Goal: Information Seeking & Learning: Learn about a topic

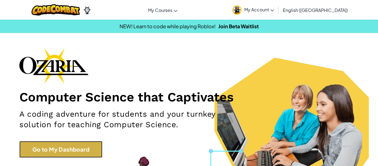
click at [56, 146] on link "Go to My Dashboard" at bounding box center [60, 149] width 83 height 17
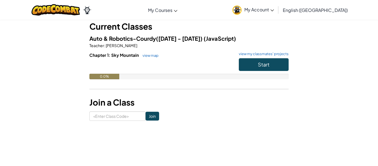
scroll to position [32, 0]
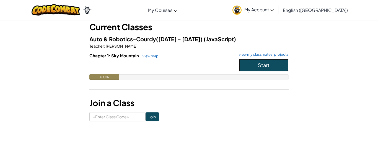
click at [263, 69] on button "Start" at bounding box center [264, 65] width 50 height 13
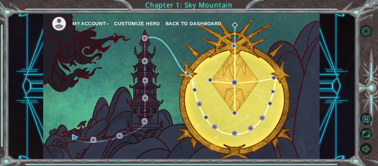
click at [97, 27] on button "My Account" at bounding box center [90, 23] width 36 height 8
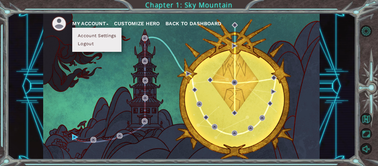
click at [101, 23] on button "My Account" at bounding box center [90, 23] width 36 height 8
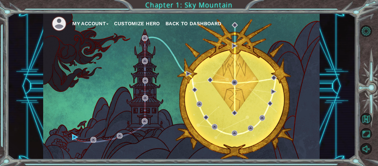
click at [142, 26] on button "Customize Hero" at bounding box center [137, 23] width 46 height 8
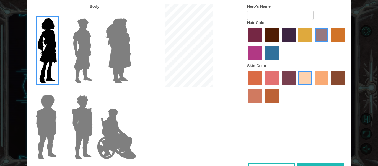
click at [123, 46] on img at bounding box center [118, 50] width 30 height 69
click at [131, 15] on input "Hero Amethyst" at bounding box center [131, 15] width 0 height 0
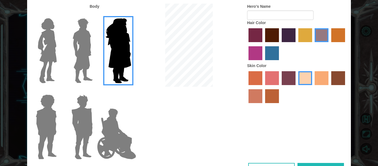
click at [90, 44] on img at bounding box center [82, 50] width 25 height 69
click at [95, 15] on input "Hero Lars" at bounding box center [95, 15] width 0 height 0
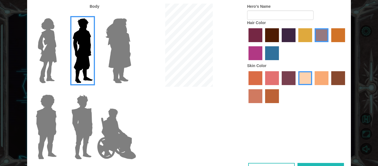
click at [293, 35] on label "hot purple hair color" at bounding box center [289, 35] width 14 height 14
click at [280, 44] on input "hot purple hair color" at bounding box center [280, 44] width 0 height 0
click at [291, 75] on label "tosca skin color" at bounding box center [289, 78] width 14 height 14
click at [280, 87] on input "tosca skin color" at bounding box center [280, 87] width 0 height 0
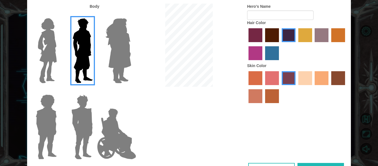
click at [268, 72] on label "froly skin color" at bounding box center [272, 78] width 14 height 14
click at [263, 87] on input "froly skin color" at bounding box center [263, 87] width 0 height 0
click at [325, 79] on label "tacao skin color" at bounding box center [322, 78] width 14 height 14
click at [313, 87] on input "tacao skin color" at bounding box center [313, 87] width 0 height 0
click at [88, 104] on img at bounding box center [82, 126] width 26 height 69
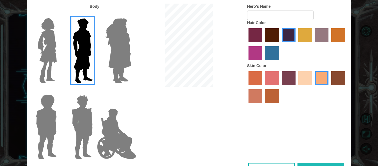
click at [95, 91] on input "Hero Garnet" at bounding box center [95, 91] width 0 height 0
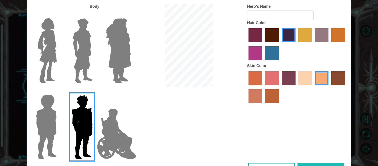
click at [78, 51] on img at bounding box center [82, 50] width 25 height 69
click at [95, 15] on input "Hero Lars" at bounding box center [95, 15] width 0 height 0
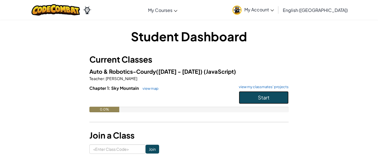
click at [253, 96] on button "Start" at bounding box center [264, 97] width 50 height 13
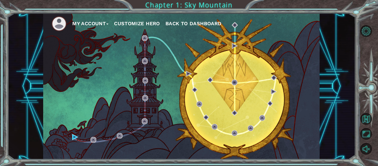
click at [198, 57] on div "My Account Customize Hero Back to Dashboard" at bounding box center [181, 86] width 277 height 146
click at [239, 6] on div "My Account Customize Hero Back to Dashboard Chapter 1: Sky Mountain" at bounding box center [189, 83] width 378 height 166
click at [235, 26] on img at bounding box center [235, 25] width 6 height 6
click at [235, 28] on ul "My Account Customize Hero Back to Dashboard" at bounding box center [185, 23] width 268 height 15
click at [234, 23] on img at bounding box center [235, 25] width 6 height 6
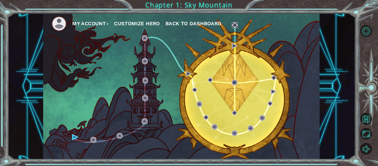
click at [234, 23] on img at bounding box center [235, 25] width 6 height 6
